Goal: Transaction & Acquisition: Purchase product/service

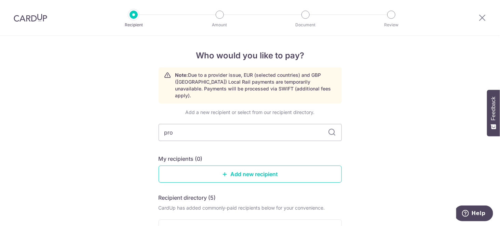
type input "prop"
type input "p"
click at [483, 16] on icon at bounding box center [482, 17] width 8 height 9
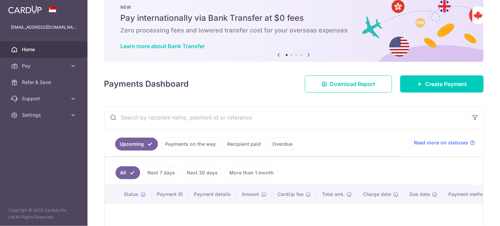
scroll to position [34, 0]
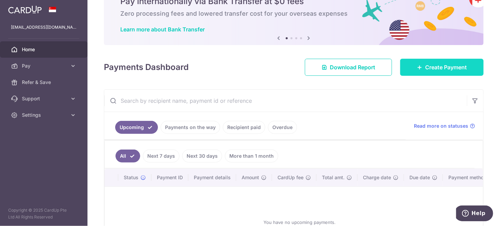
click at [439, 73] on link "Create Payment" at bounding box center [441, 67] width 83 height 17
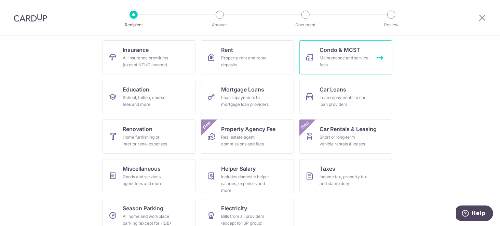
scroll to position [68, 0]
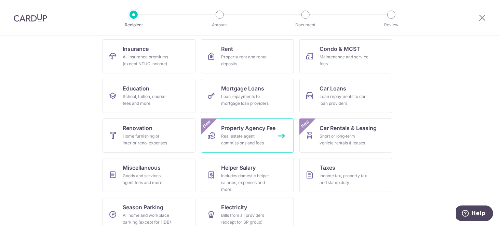
click at [262, 139] on div "Real estate agent commissions and fees" at bounding box center [246, 140] width 49 height 14
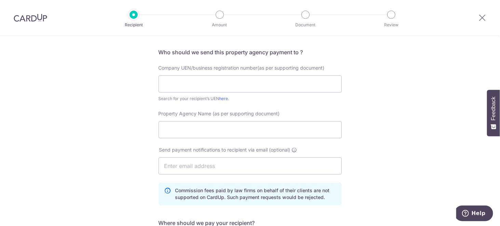
scroll to position [23, 0]
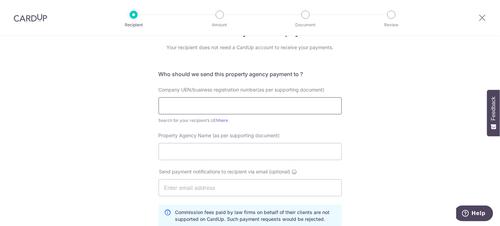
click at [204, 108] on input "text" at bounding box center [250, 105] width 183 height 17
paste input "199903004H"
type input "199903004H"
click at [224, 120] on link "here" at bounding box center [224, 120] width 9 height 5
click at [225, 150] on input "Property Agency Name (as per supporting document)" at bounding box center [250, 151] width 183 height 17
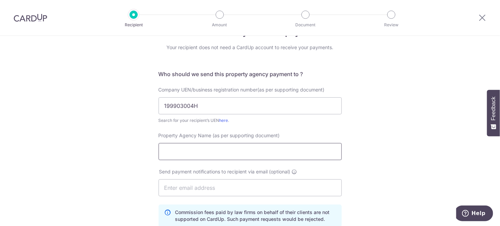
click at [234, 153] on input "Property Agency Name (as per supporting document)" at bounding box center [250, 151] width 183 height 17
paste input "PROPNEX REALTY PTE. LTD."
type input "PROPNEX REALTY PTE. LTD."
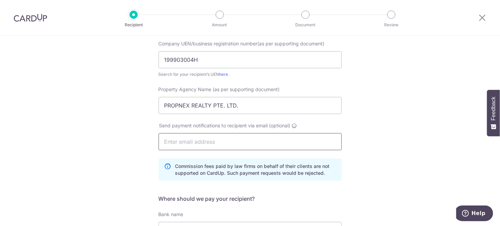
scroll to position [81, 0]
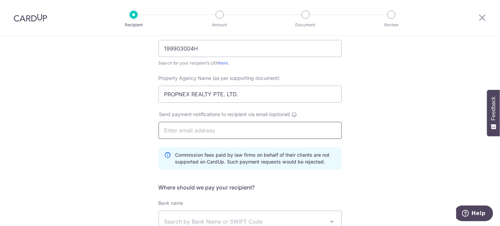
click at [285, 132] on input "text" at bounding box center [250, 130] width 183 height 17
type input "joshyeh2011@gmail.com"
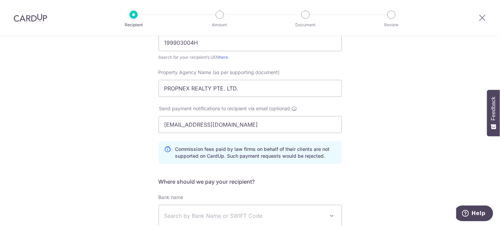
click at [383, 144] on div "Who would you like to pay? Your recipient does not need a CardUp account to rec…" at bounding box center [250, 138] width 500 height 378
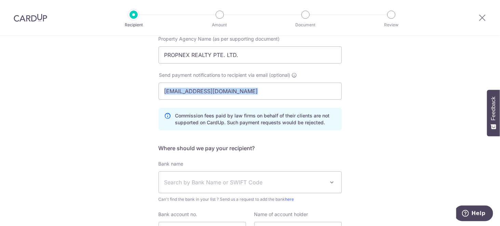
scroll to position [115, 0]
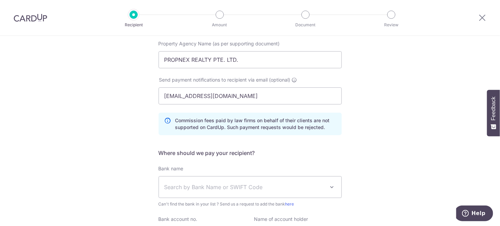
click at [389, 178] on div "Who would you like to pay? Your recipient does not need a CardUp account to rec…" at bounding box center [250, 110] width 500 height 378
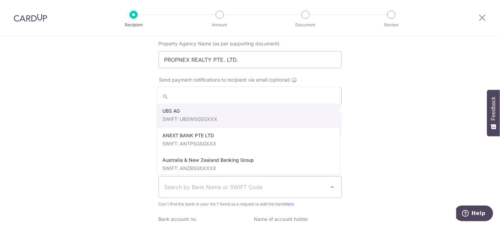
click at [242, 182] on span "Search by Bank Name or SWIFT Code" at bounding box center [250, 187] width 183 height 21
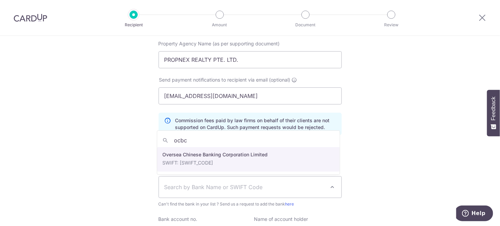
type input "ocbc"
click at [217, 159] on form "Who should we send this property agency payment to ? Company UEN/business regis…" at bounding box center [250, 122] width 183 height 289
select select "12"
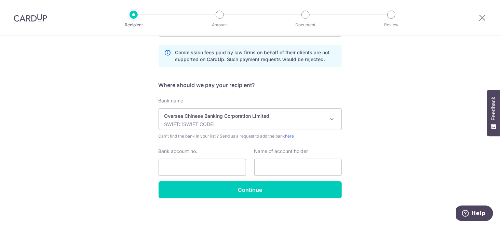
scroll to position [184, 0]
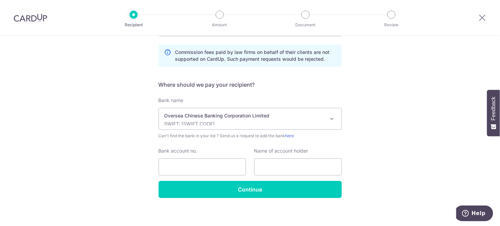
click at [84, 176] on div "Who would you like to pay? Your recipient does not need a CardUp account to rec…" at bounding box center [250, 41] width 500 height 378
click at [219, 170] on input "Bank account no." at bounding box center [203, 167] width 88 height 17
paste input "501-807-101-001"
type input "501-807-101-001"
click at [262, 166] on input "text" at bounding box center [298, 167] width 88 height 17
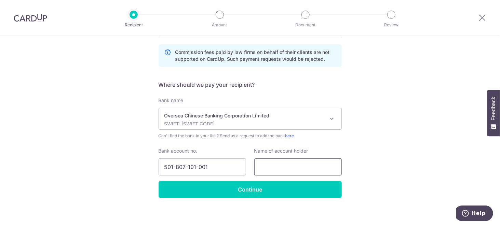
paste input "PropNex Realty Pte Ltd"
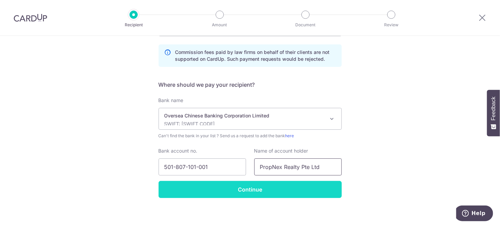
type input "PropNex Realty Pte Ltd"
click at [259, 186] on input "Continue" at bounding box center [250, 189] width 183 height 17
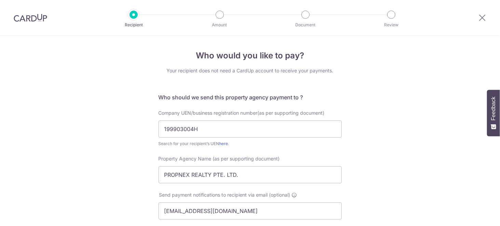
scroll to position [203, 0]
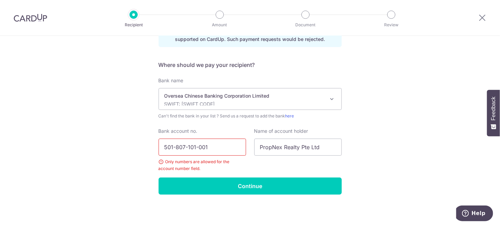
click at [175, 147] on input "501-807-101-001" at bounding box center [203, 147] width 88 height 17
click at [183, 146] on input "501807-101-001" at bounding box center [203, 147] width 88 height 17
click at [193, 147] on input "501807101-001" at bounding box center [203, 147] width 88 height 17
type input "501807101001"
click at [116, 118] on div "Who would you like to pay? Your recipient does not need a CardUp account to rec…" at bounding box center [250, 29] width 500 height 395
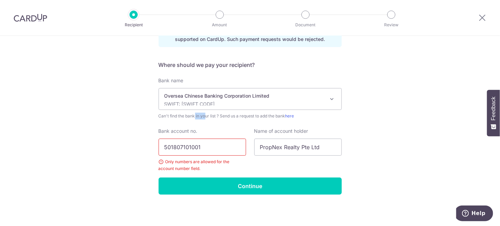
click at [116, 118] on div "Who would you like to pay? Your recipient does not need a CardUp account to rec…" at bounding box center [250, 29] width 500 height 395
click at [114, 142] on div "Who would you like to pay? Your recipient does not need a CardUp account to rec…" at bounding box center [250, 29] width 500 height 395
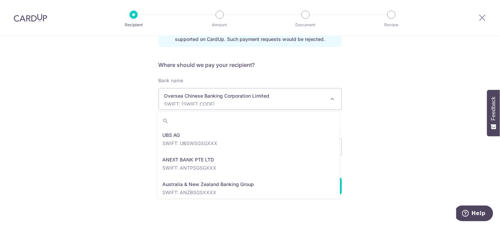
click at [284, 98] on p "Oversea Chinese Banking Corporation Limited" at bounding box center [244, 96] width 161 height 7
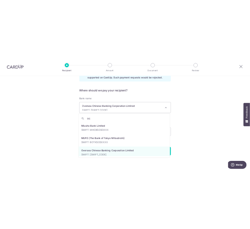
scroll to position [0, 0]
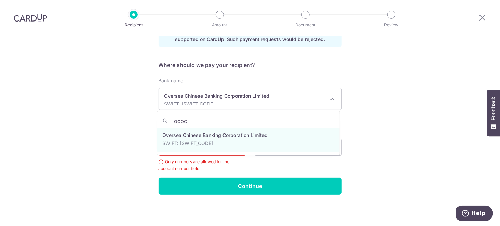
type input "ocbc"
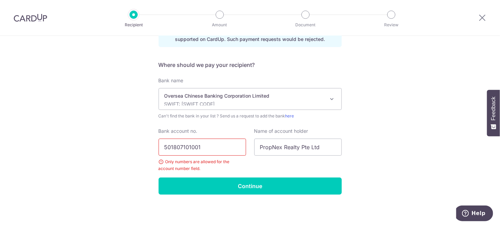
click at [129, 126] on div "Who would you like to pay? Your recipient does not need a CardUp account to rec…" at bounding box center [250, 29] width 500 height 395
click at [281, 146] on input "PropNex Realty Pte Ltd" at bounding box center [298, 147] width 88 height 17
click at [234, 149] on input "501807101001" at bounding box center [203, 147] width 88 height 17
drag, startPoint x: 233, startPoint y: 149, endPoint x: 120, endPoint y: 133, distance: 114.7
click at [120, 133] on div "Who would you like to pay? Your recipient does not need a CardUp account to rec…" at bounding box center [250, 29] width 500 height 395
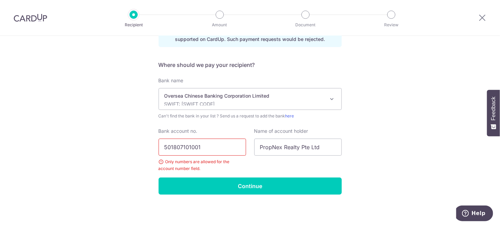
click at [155, 139] on div "Bank account no. 501807101001 Only numbers are allowed for the account number f…" at bounding box center [203, 150] width 96 height 44
click at [196, 148] on input "501807101001" at bounding box center [203, 147] width 88 height 17
click at [215, 150] on input "501807101001" at bounding box center [203, 147] width 88 height 17
type input "501807101001"
click at [215, 150] on input "501807101001" at bounding box center [203, 147] width 88 height 17
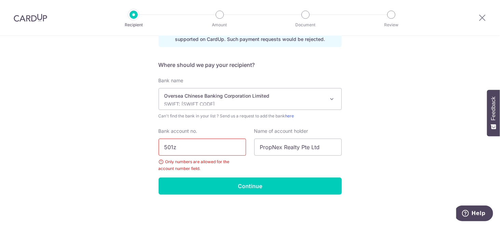
type input "501z"
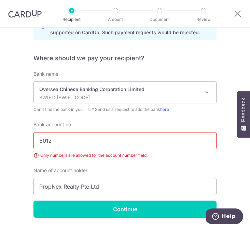
click at [91, 136] on input "501z" at bounding box center [125, 140] width 183 height 17
type input "501807101001"
click at [3, 147] on div "Who would you like to pay? Your recipient does not need a CardUp account to rec…" at bounding box center [125, 36] width 250 height 425
click at [75, 220] on div "Who would you like to pay? Your recipient does not need a CardUp account to rec…" at bounding box center [125, 36] width 250 height 425
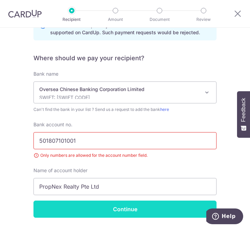
click at [65, 200] on input "Continue" at bounding box center [125, 208] width 183 height 17
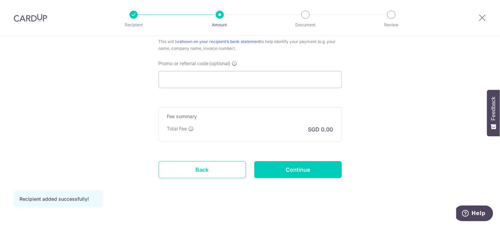
scroll to position [426, 0]
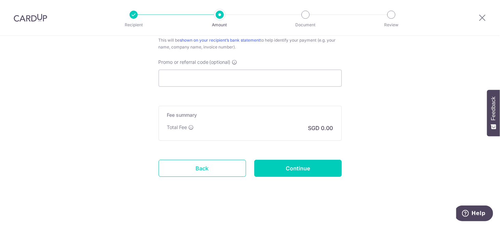
click at [221, 169] on link "Back" at bounding box center [203, 168] width 88 height 17
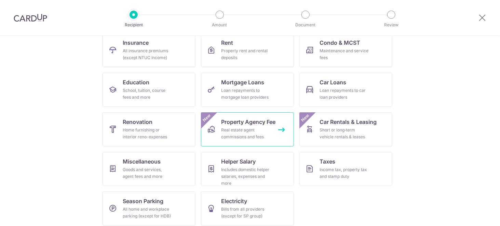
scroll to position [75, 0]
click at [250, 130] on div "Real estate agent commissions and fees" at bounding box center [246, 134] width 49 height 14
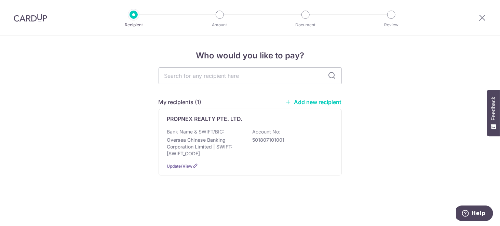
click at [122, 108] on div "Who would you like to pay? My recipients (1) Add new recipient PROPNEX REALTY P…" at bounding box center [250, 131] width 500 height 190
drag, startPoint x: 122, startPoint y: 76, endPoint x: 140, endPoint y: 123, distance: 49.8
click at [140, 123] on div "Who would you like to pay? My recipients (1) Add new recipient PROPNEX REALTY P…" at bounding box center [250, 131] width 500 height 190
